Goal: Transaction & Acquisition: Purchase product/service

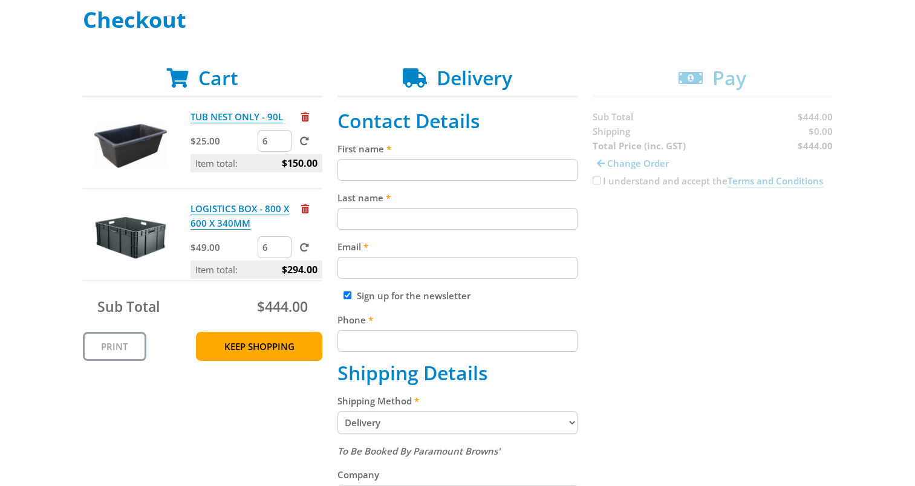
scroll to position [121, 0]
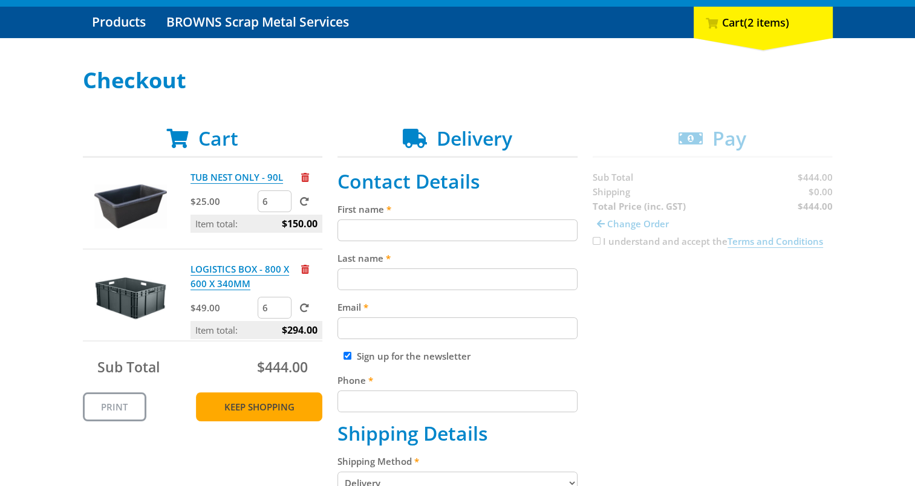
click at [272, 411] on link "Keep Shopping" at bounding box center [259, 407] width 126 height 29
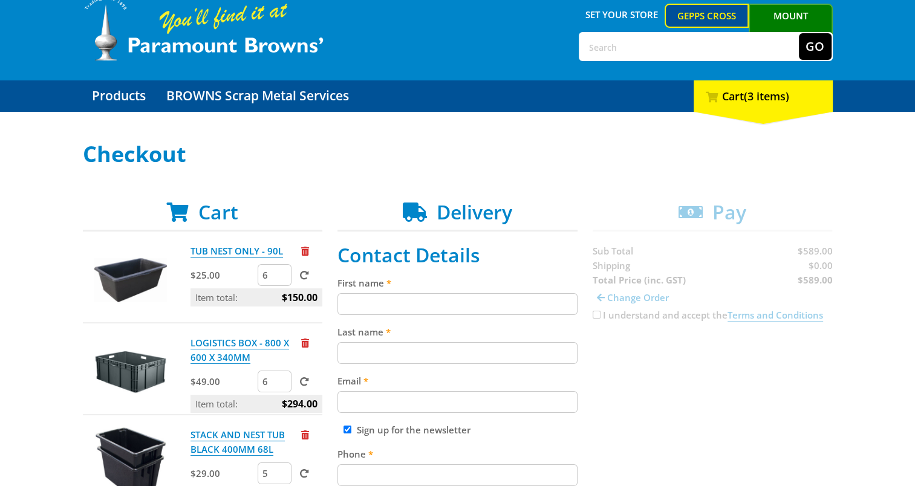
scroll to position [181, 0]
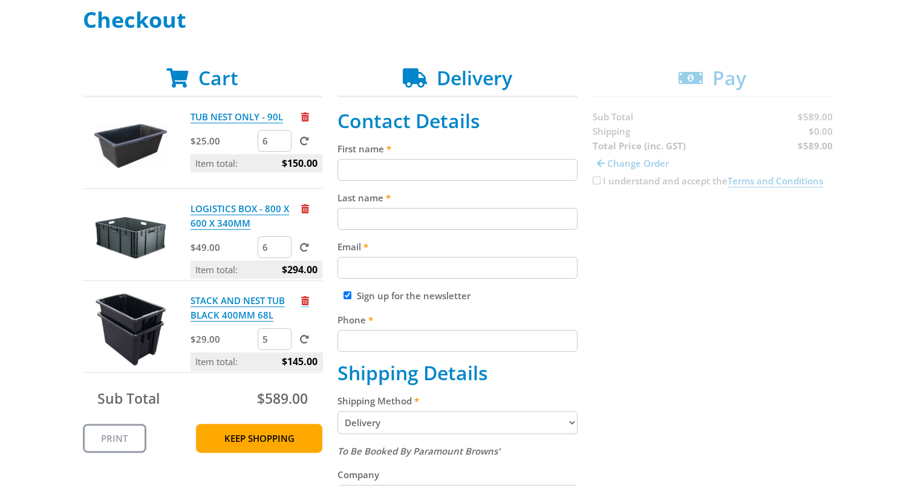
click at [305, 302] on span "Remove from cart" at bounding box center [305, 300] width 8 height 9
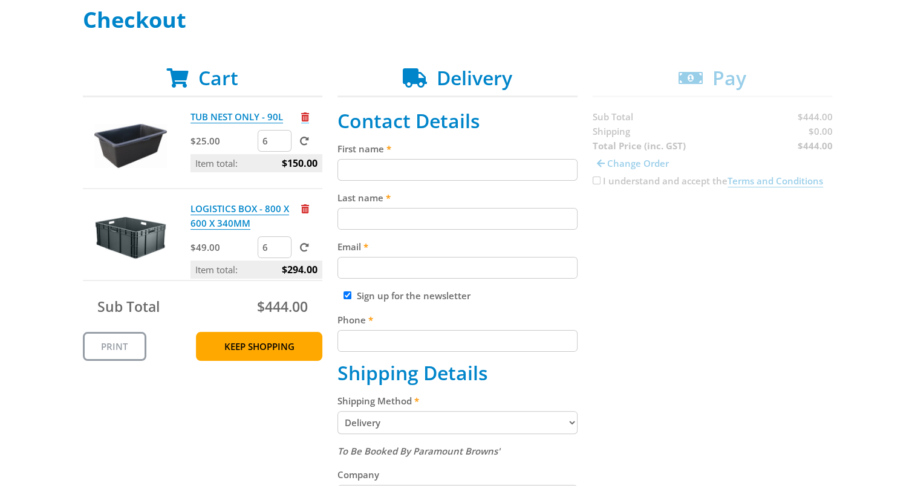
click at [305, 118] on span "Remove from cart" at bounding box center [305, 116] width 8 height 9
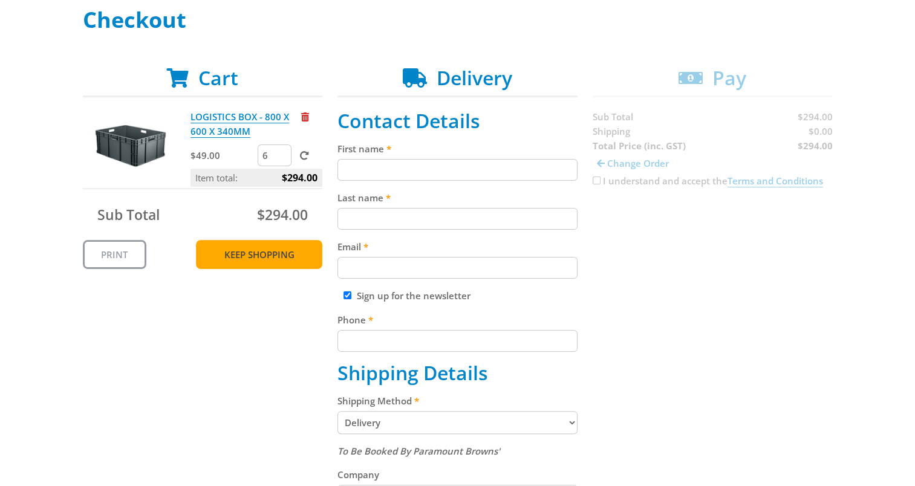
click at [262, 254] on link "Keep Shopping" at bounding box center [259, 254] width 126 height 29
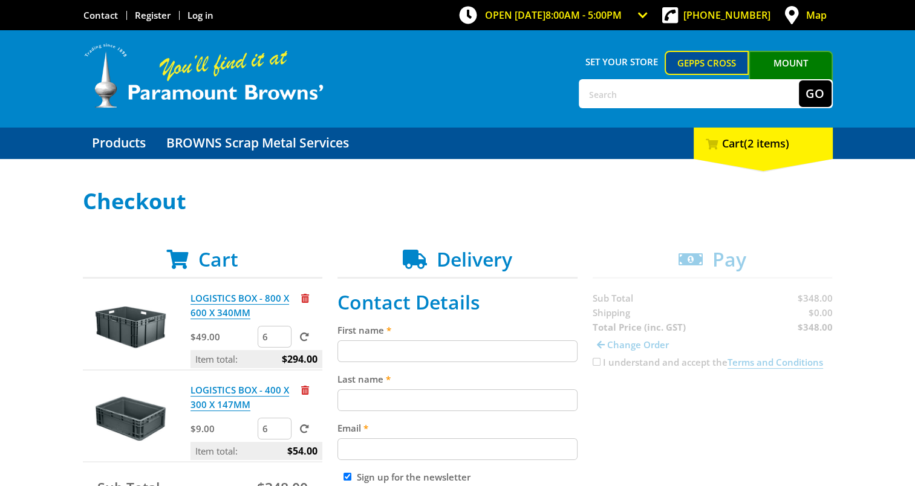
scroll to position [60, 0]
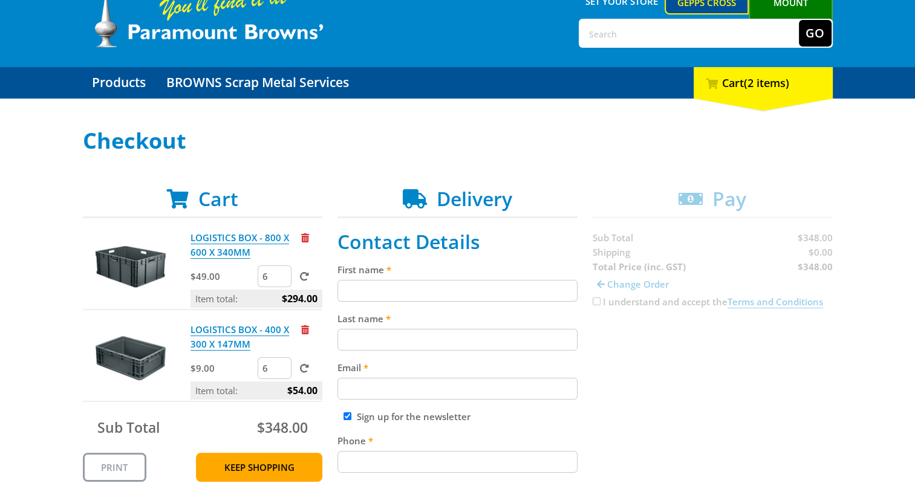
click at [383, 288] on input "First name" at bounding box center [457, 291] width 240 height 22
type input "Hayden"
type input "Donohue"
type input "hayden.donohue@sawater.com.au"
type input "0428113918"
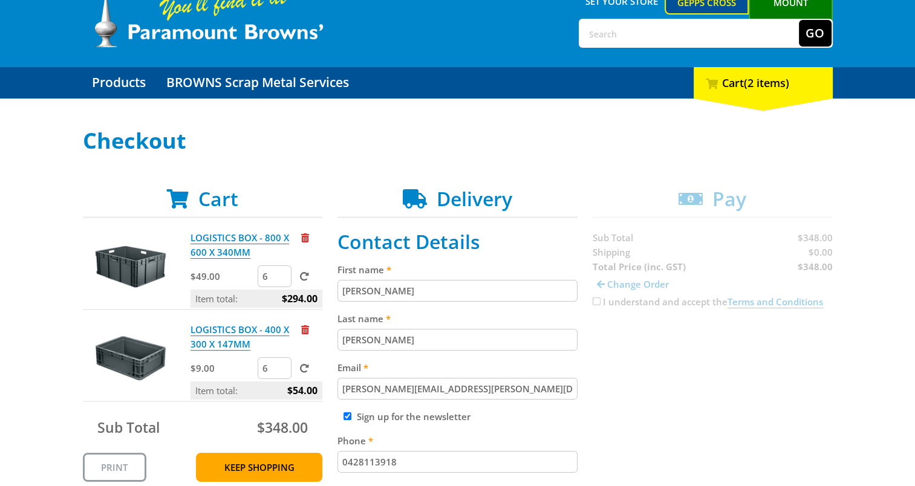
type input "EEP Cleve SA Water"
type input "4 MAIN STREET, CLEVE, SOUTH AUSTRALIA, 5640"
type input "Cleve"
type input "5640"
select select "SA"
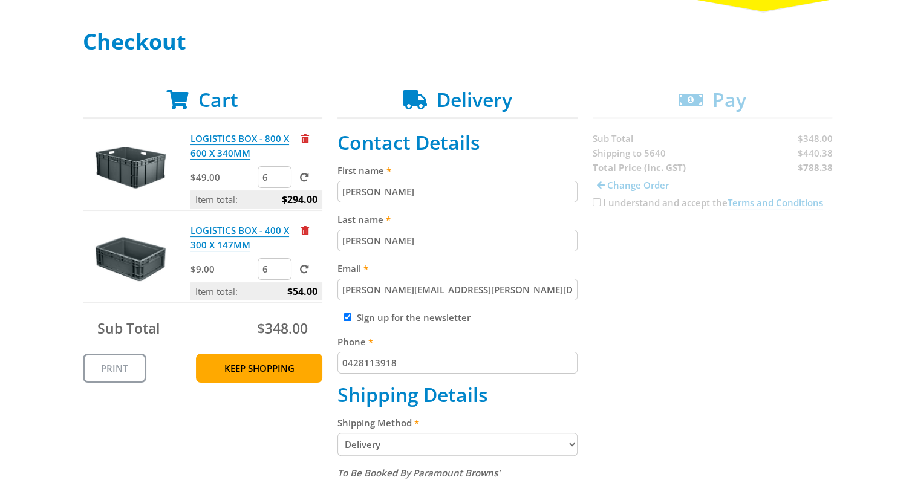
scroll to position [181, 0]
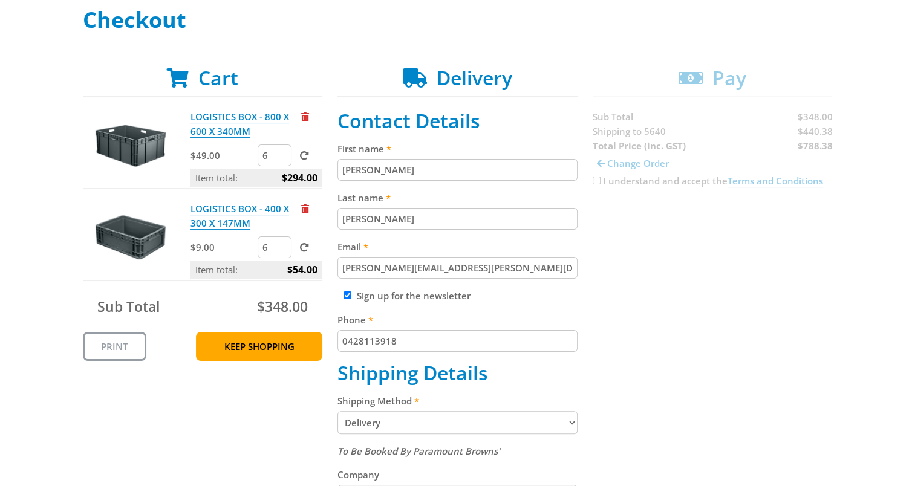
click at [348, 294] on input "Sign up for the newsletter" at bounding box center [348, 296] width 8 height 8
checkbox input "false"
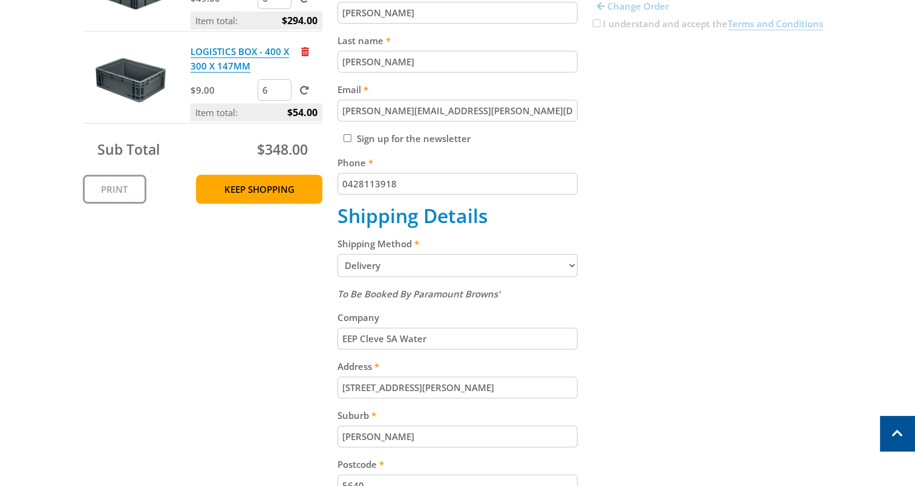
scroll to position [363, 0]
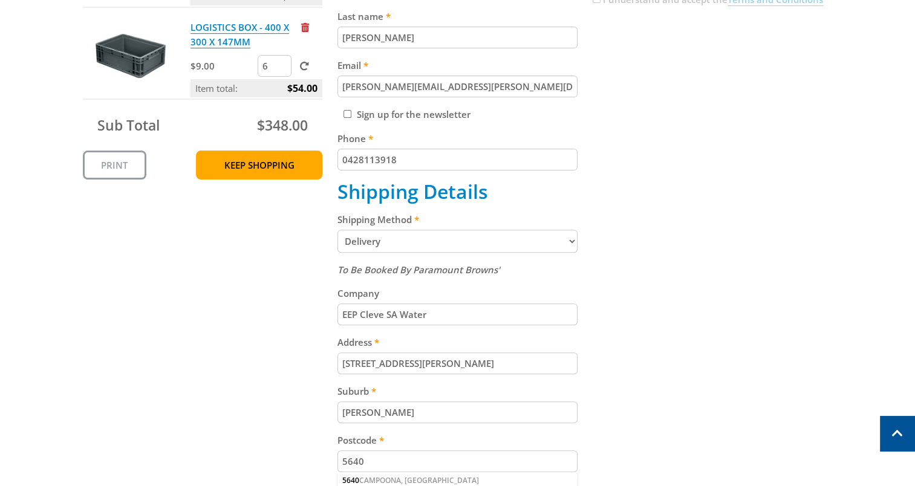
drag, startPoint x: 385, startPoint y: 313, endPoint x: 394, endPoint y: 311, distance: 9.2
click at [385, 313] on input "EEP Cleve SA Water" at bounding box center [457, 315] width 240 height 22
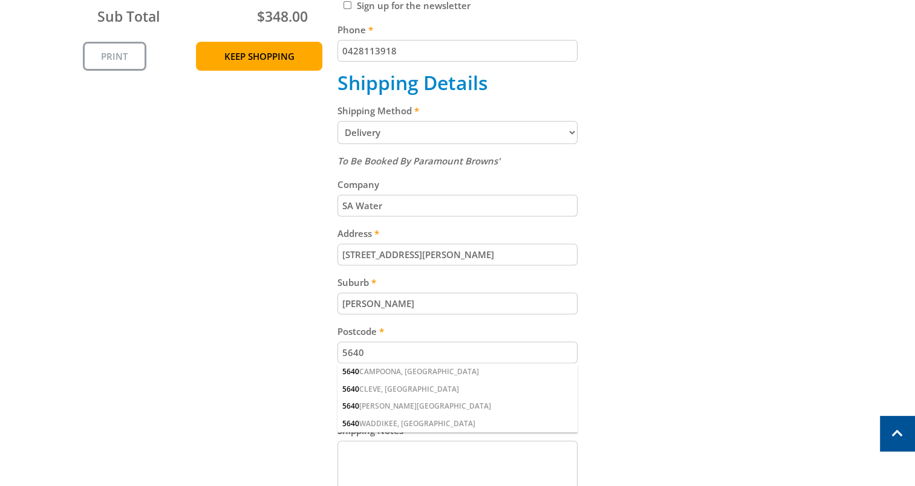
scroll to position [484, 0]
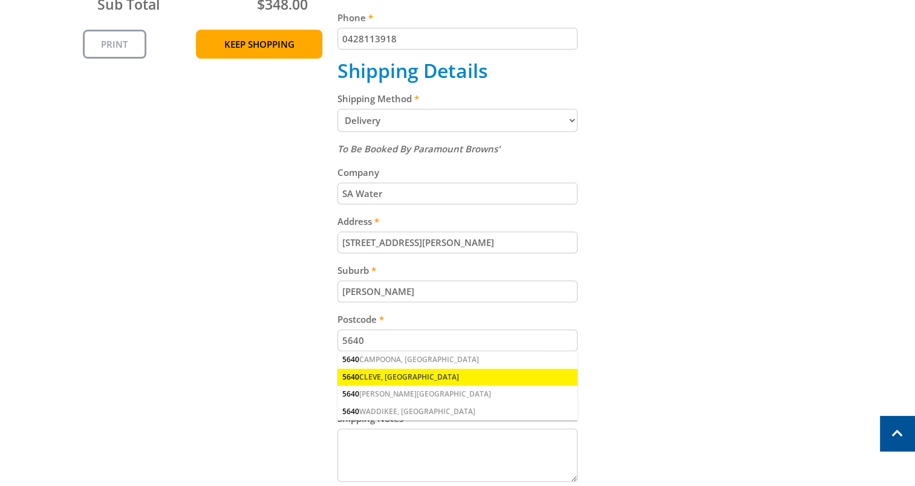
type input "SA Water"
click at [382, 370] on div "5640 CLEVE, SA" at bounding box center [457, 377] width 240 height 17
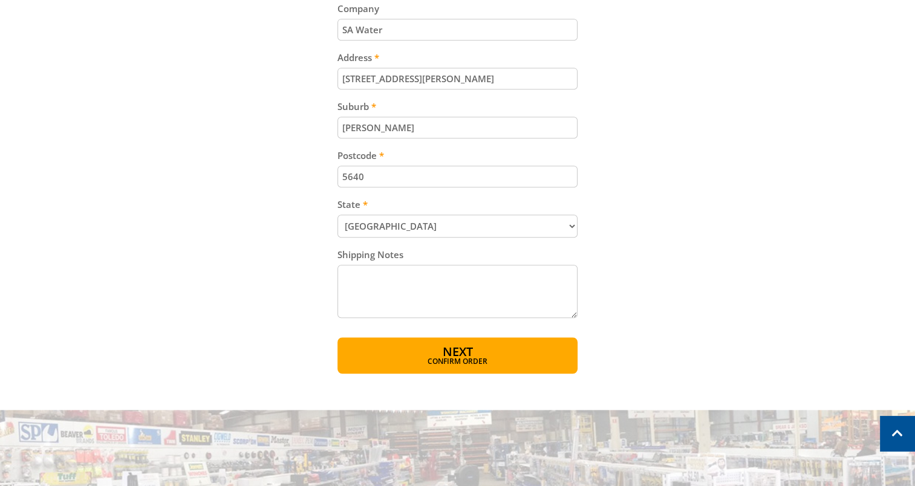
scroll to position [665, 0]
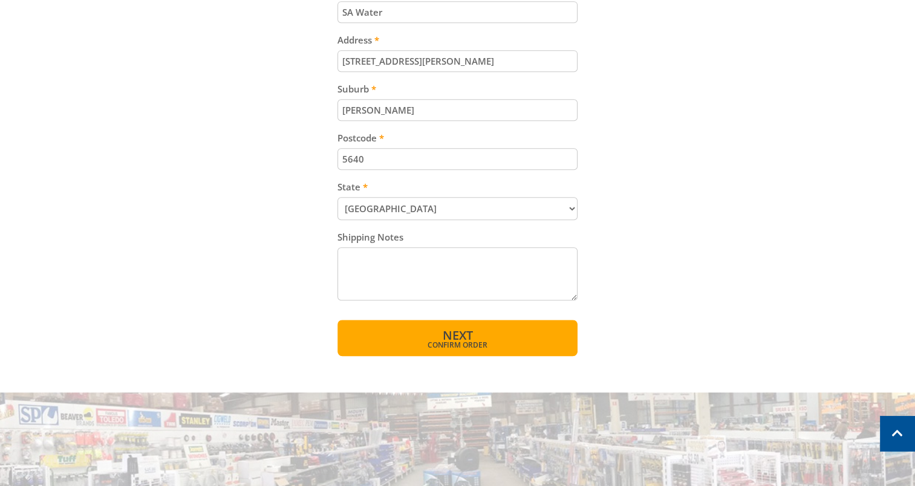
click at [460, 334] on span "Next" at bounding box center [457, 335] width 30 height 16
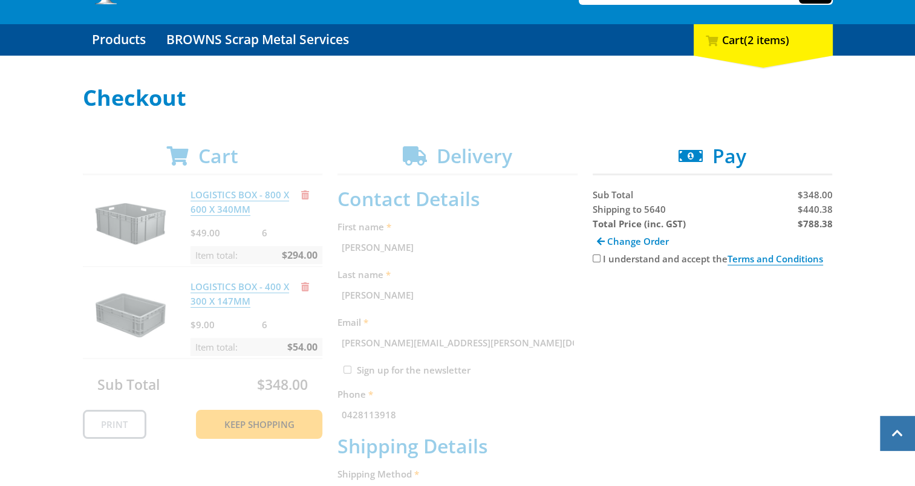
scroll to position [67, 0]
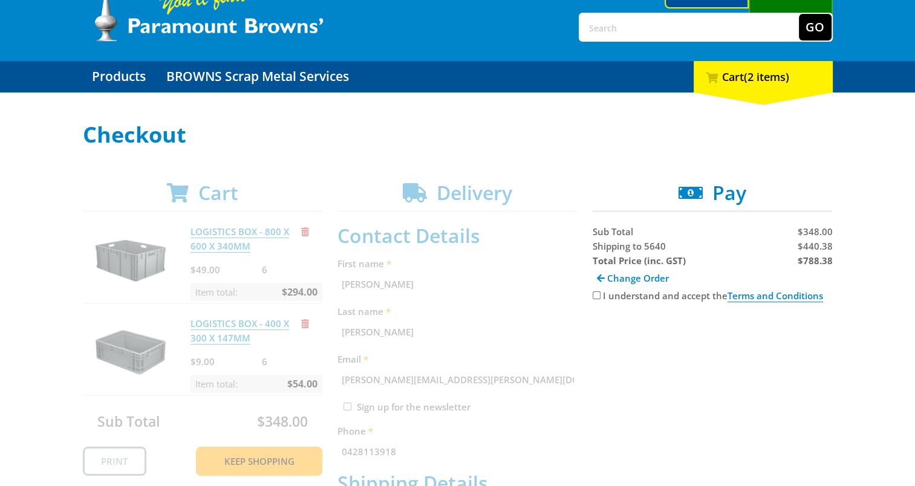
click at [595, 295] on input "I understand and accept the Terms and Conditions" at bounding box center [597, 296] width 8 height 8
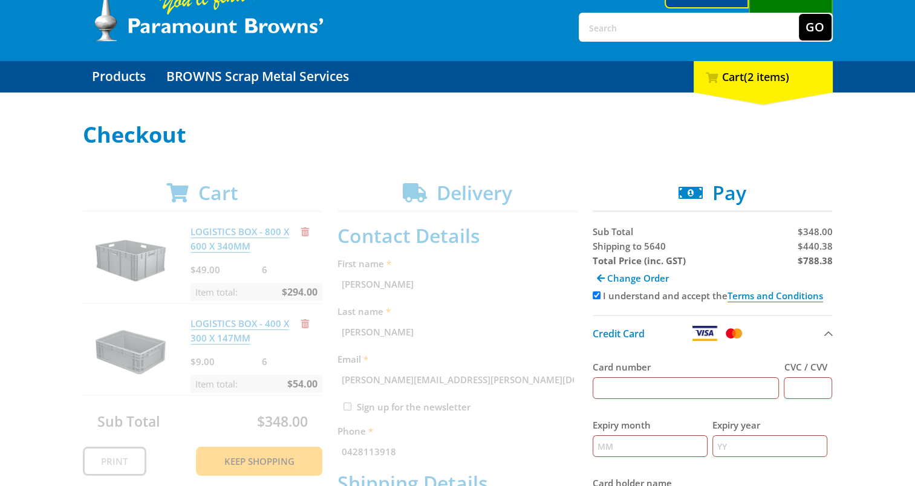
click at [640, 384] on input "Card number" at bounding box center [686, 388] width 187 height 22
click at [598, 296] on input "I understand and accept the Terms and Conditions" at bounding box center [597, 296] width 8 height 8
checkbox input "false"
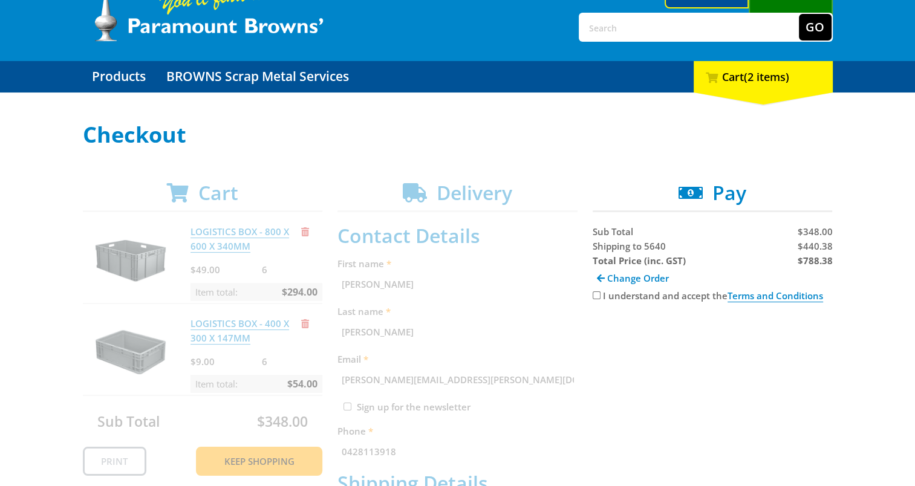
scroll to position [0, 0]
